Goal: Obtain resource: Download file/media

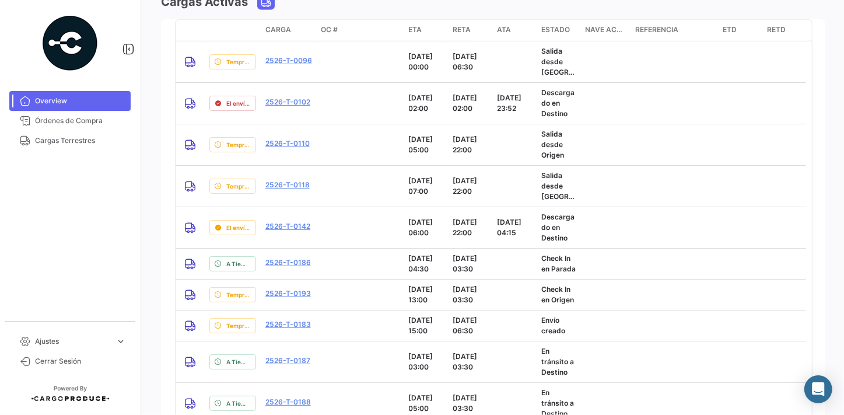
scroll to position [1060, 0]
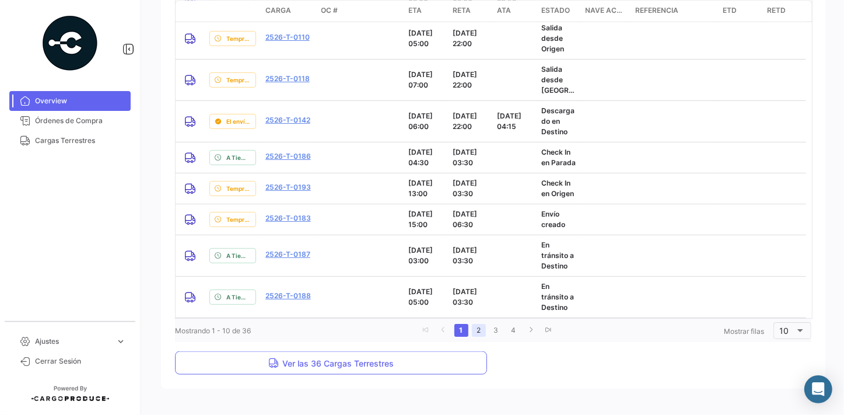
click at [474, 330] on link "2" at bounding box center [479, 330] width 14 height 13
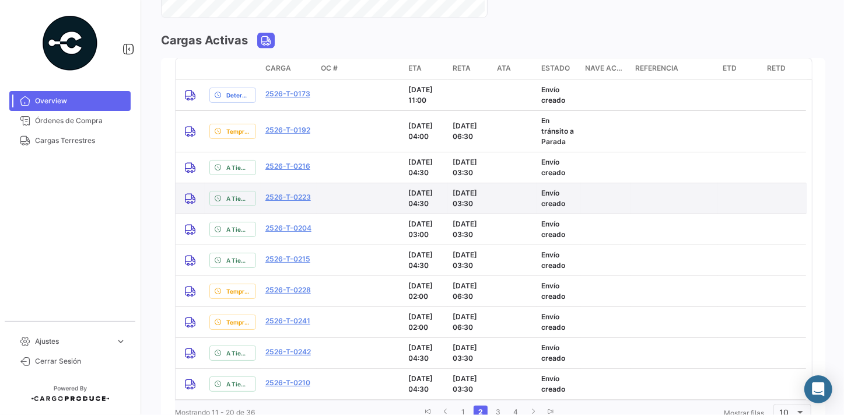
scroll to position [968, 0]
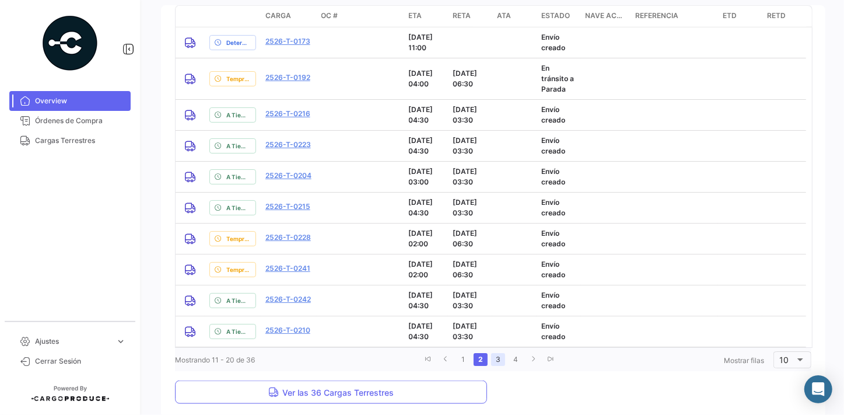
click at [497, 360] on link "3" at bounding box center [498, 359] width 14 height 13
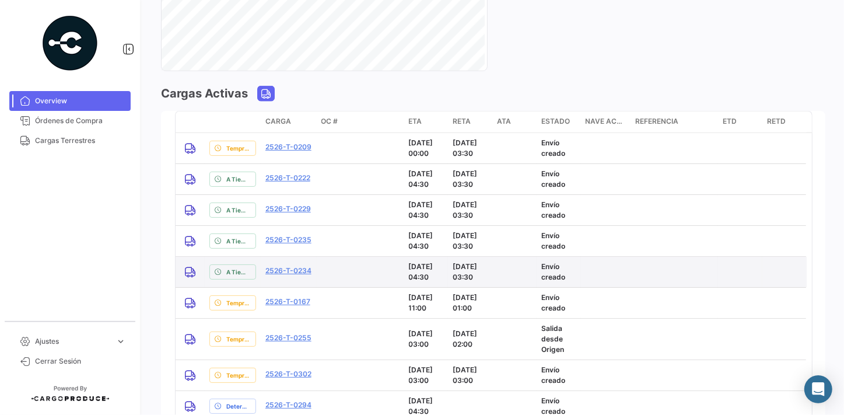
scroll to position [1021, 0]
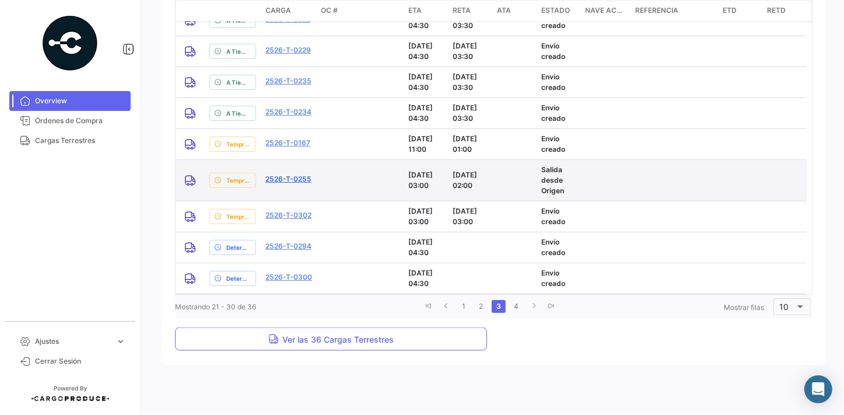
click at [297, 177] on link "2526-T-0255" at bounding box center [288, 179] width 46 height 10
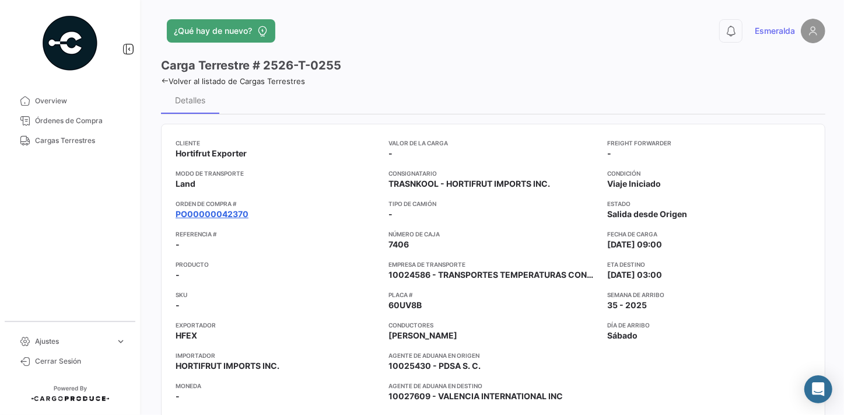
click at [217, 214] on link "PO00000042370" at bounding box center [212, 214] width 73 height 12
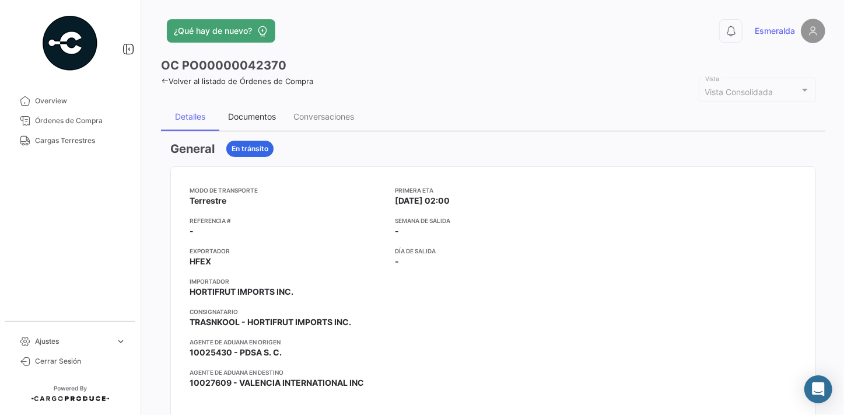
click at [254, 114] on div "Documentos" at bounding box center [252, 116] width 48 height 10
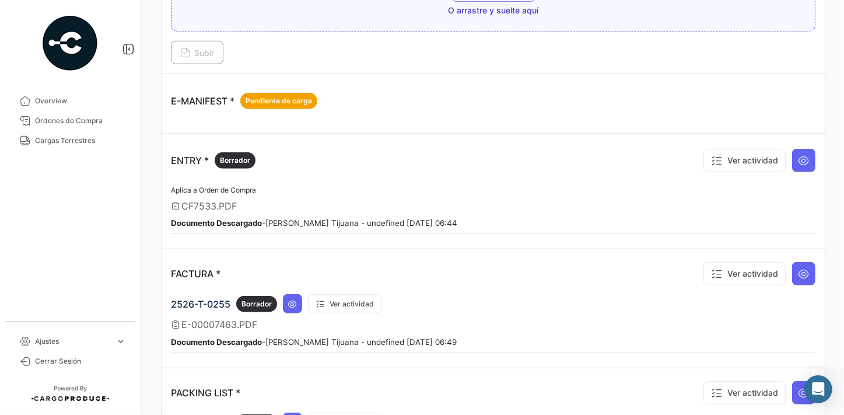
scroll to position [742, 0]
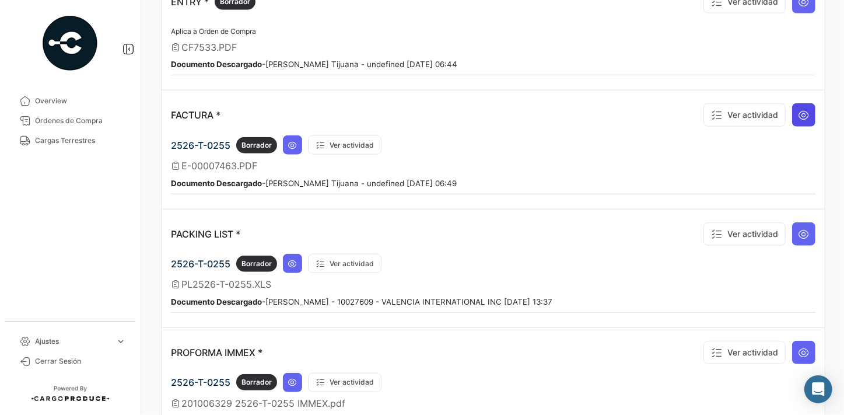
click at [799, 111] on icon at bounding box center [804, 115] width 12 height 12
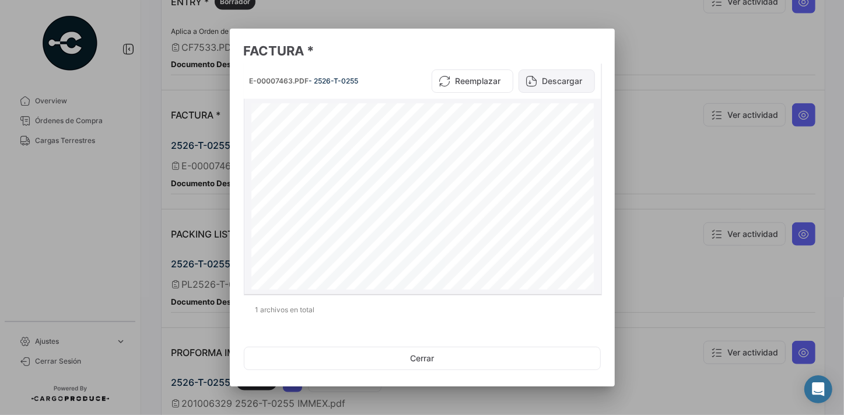
click at [555, 80] on button "Descargar" at bounding box center [556, 80] width 76 height 23
click at [423, 358] on button "Cerrar" at bounding box center [422, 357] width 357 height 23
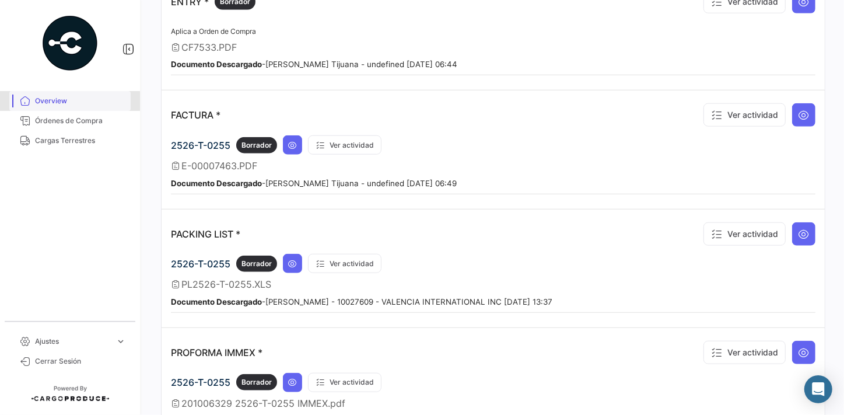
click at [69, 99] on span "Overview" at bounding box center [80, 101] width 91 height 10
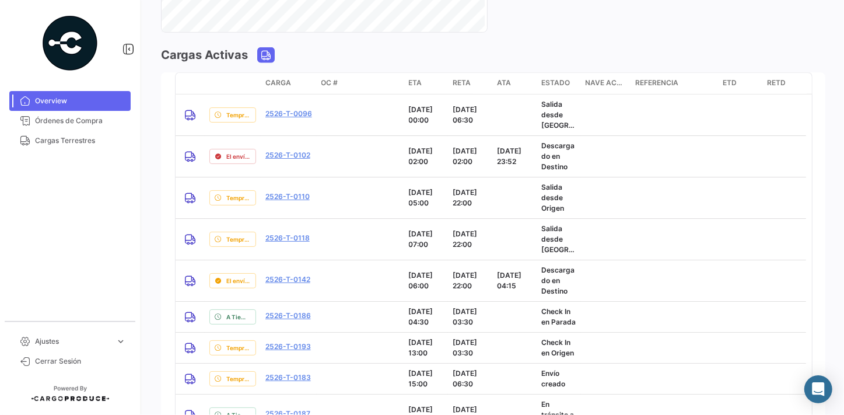
scroll to position [954, 0]
